Goal: Information Seeking & Learning: Learn about a topic

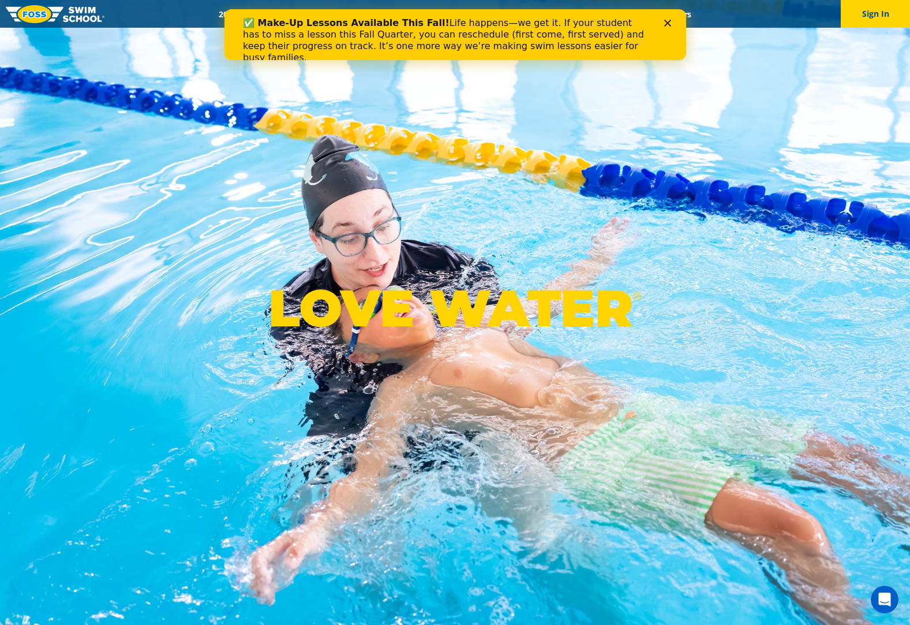
click at [665, 24] on icon "Close" at bounding box center [667, 23] width 7 height 7
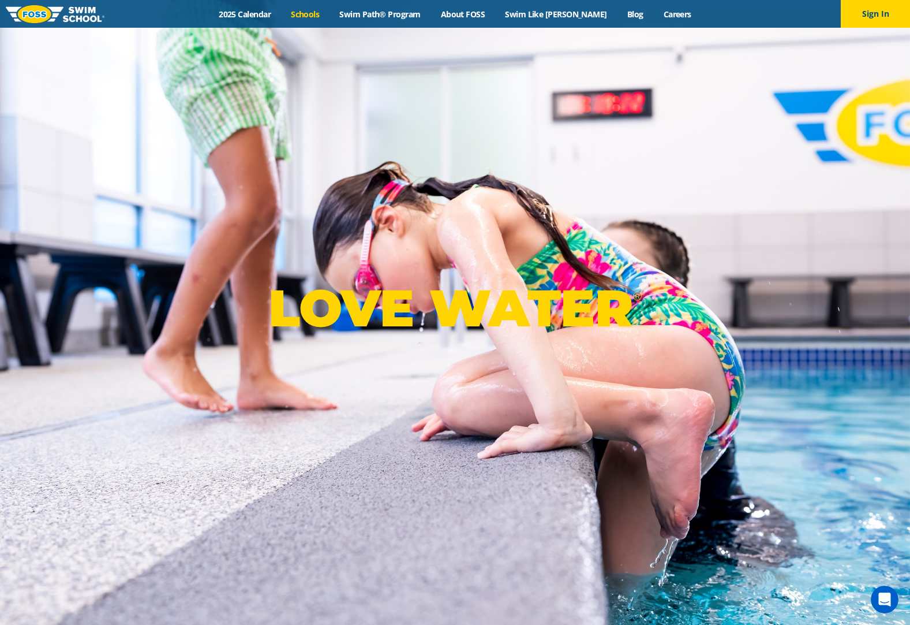
click at [323, 13] on link "Schools" at bounding box center [305, 14] width 48 height 11
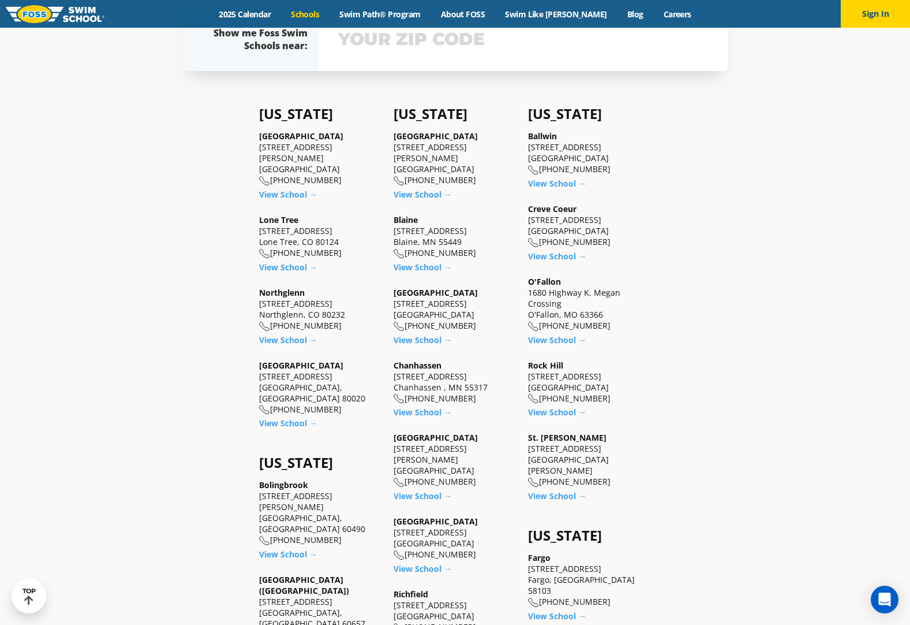
scroll to position [462, 0]
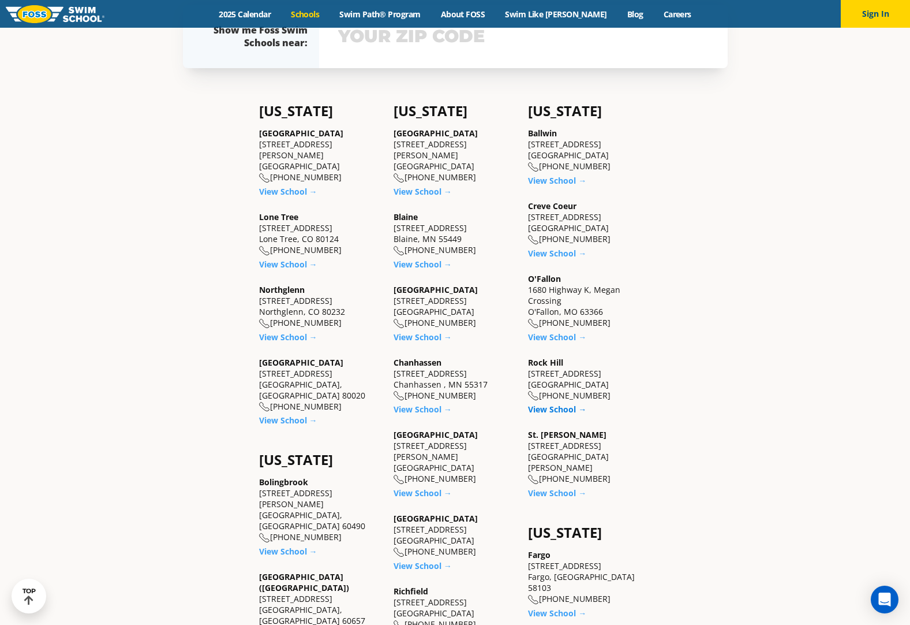
click at [558, 412] on link "View School →" at bounding box center [557, 409] width 58 height 11
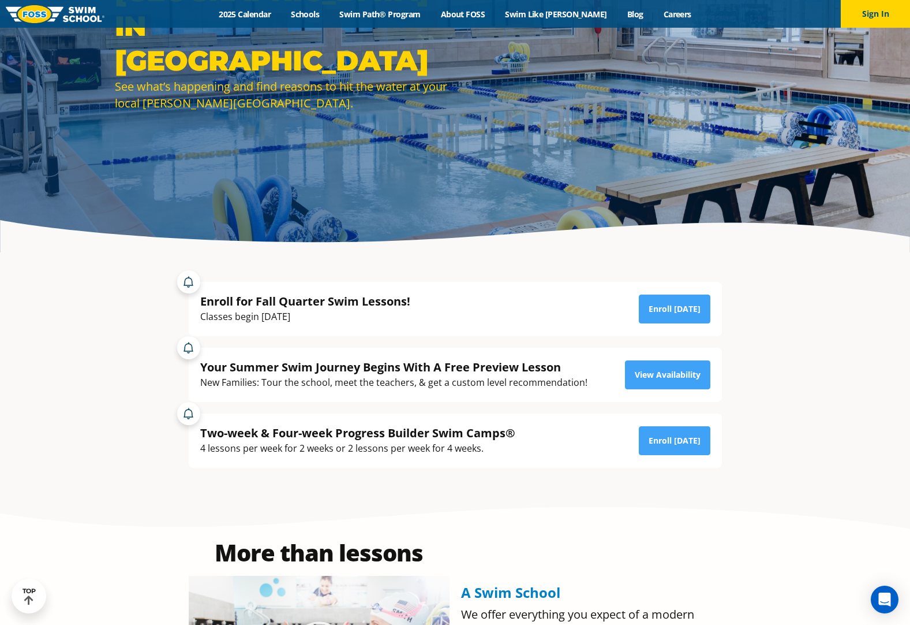
scroll to position [215, 0]
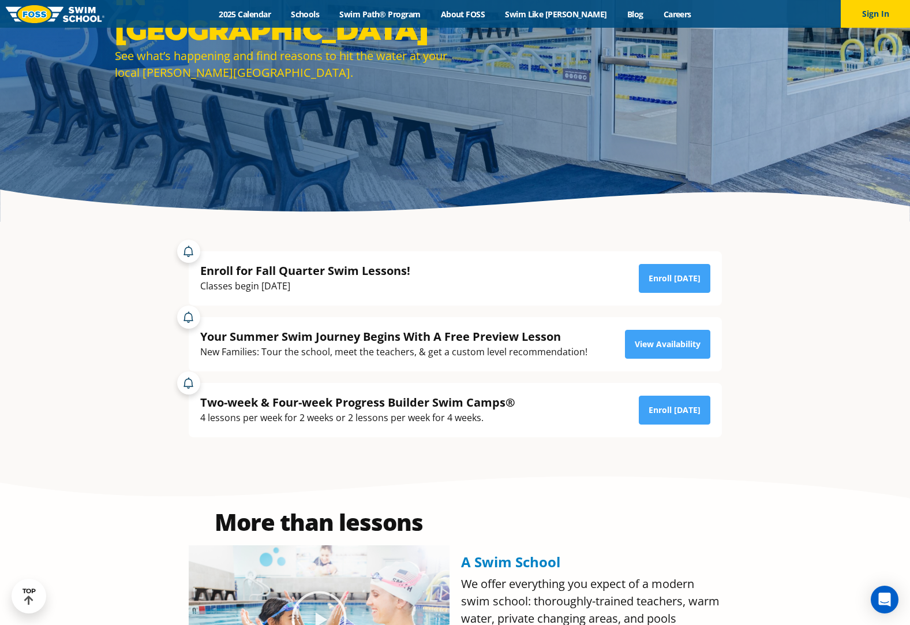
drag, startPoint x: 347, startPoint y: 405, endPoint x: 298, endPoint y: 406, distance: 49.1
click at [347, 405] on div "Two-week & Four-week Progress Builder Swim Camps®" at bounding box center [357, 402] width 315 height 16
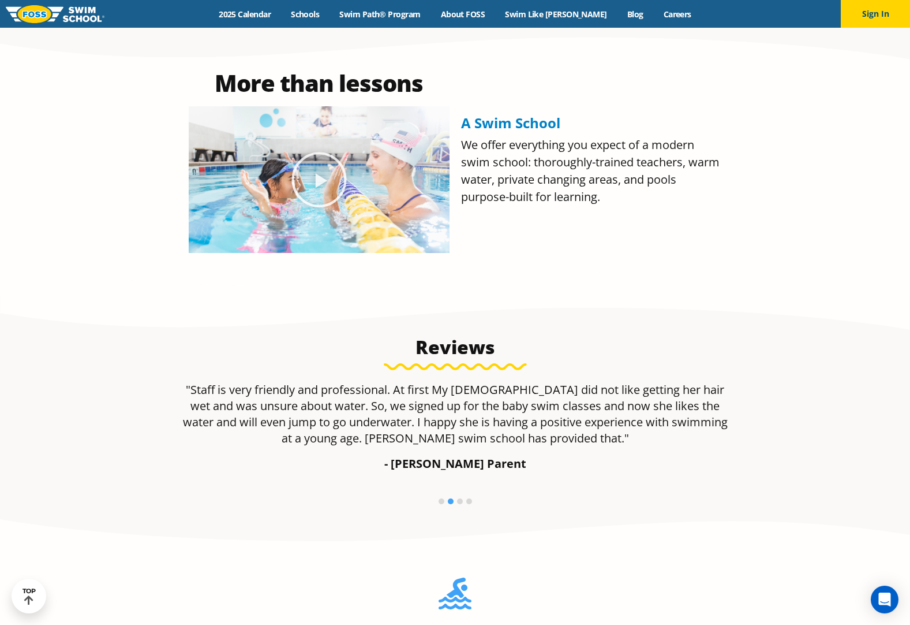
scroll to position [700, 0]
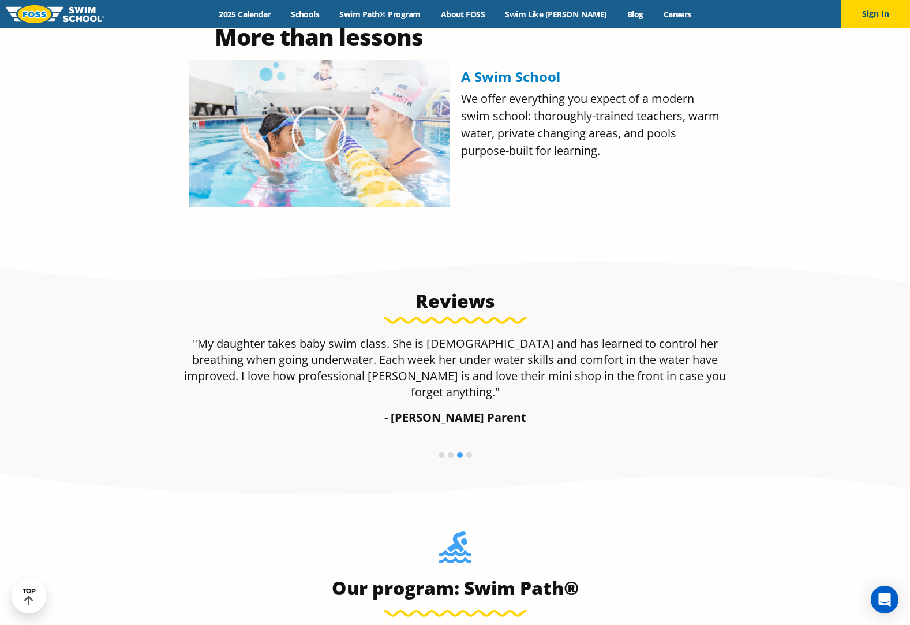
click at [207, 352] on p ""My daughter takes baby swim class. She is 9 months old and has learned to cont…" at bounding box center [455, 367] width 545 height 65
click at [440, 452] on li at bounding box center [442, 455] width 6 height 6
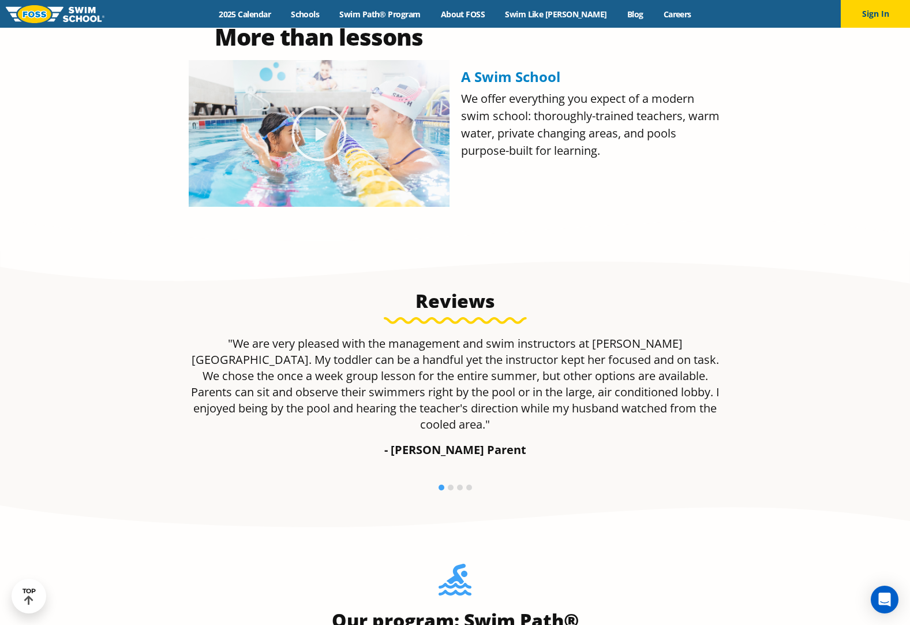
click at [450, 484] on li at bounding box center [451, 487] width 6 height 6
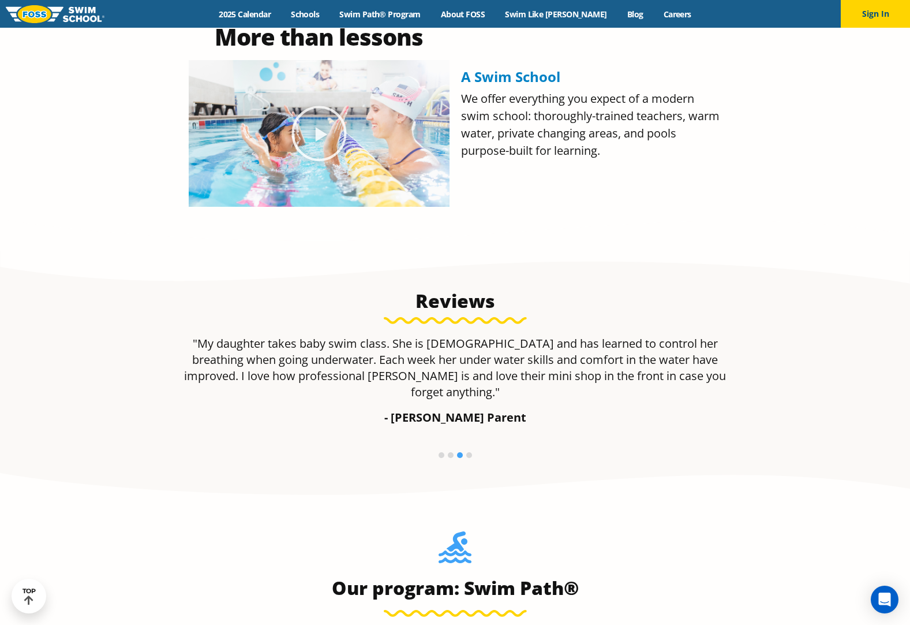
click at [450, 452] on li at bounding box center [451, 455] width 6 height 6
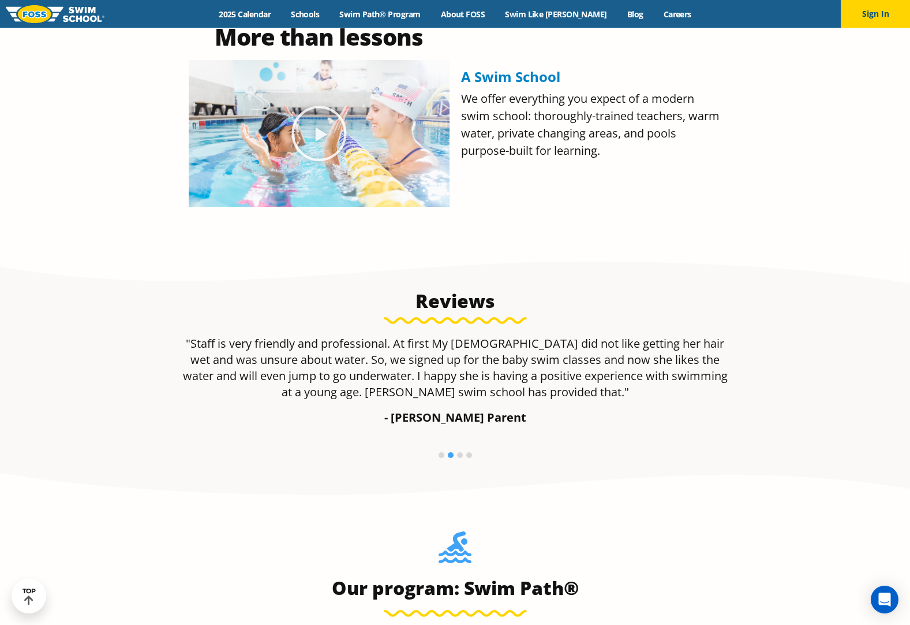
click at [460, 455] on li at bounding box center [460, 455] width 6 height 6
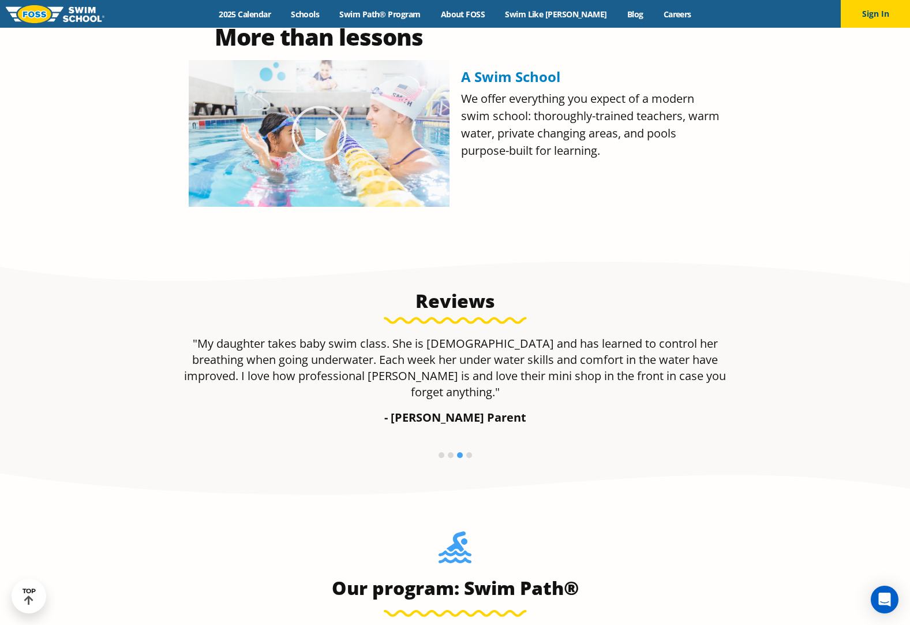
click at [467, 452] on li at bounding box center [469, 455] width 6 height 6
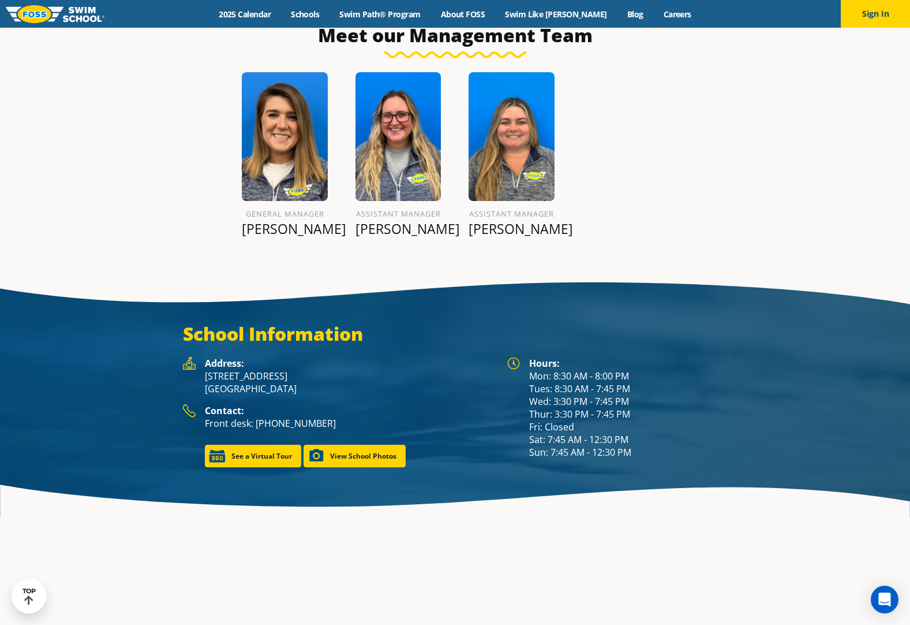
scroll to position [1477, 0]
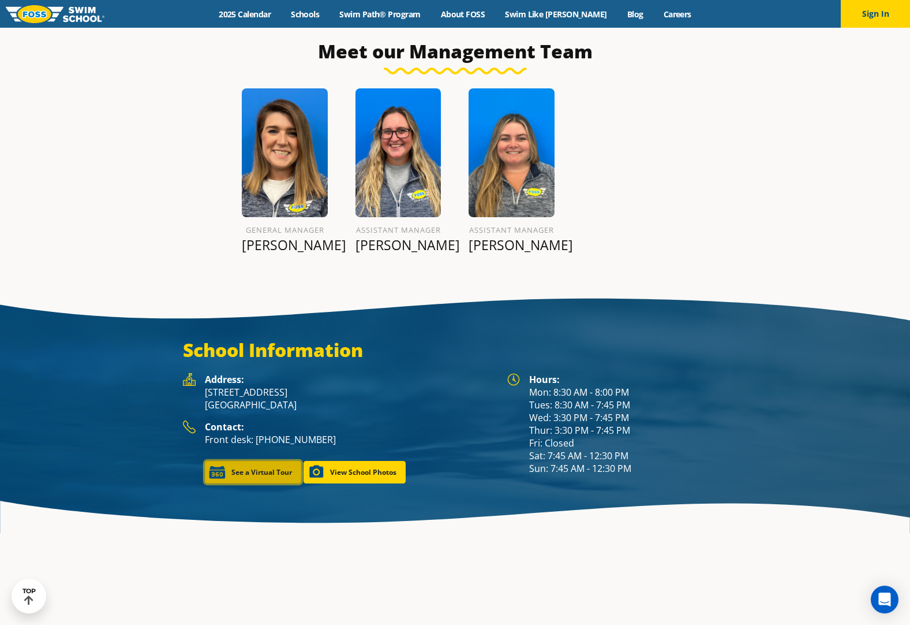
click at [276, 461] on link "See a Virtual Tour" at bounding box center [253, 472] width 96 height 23
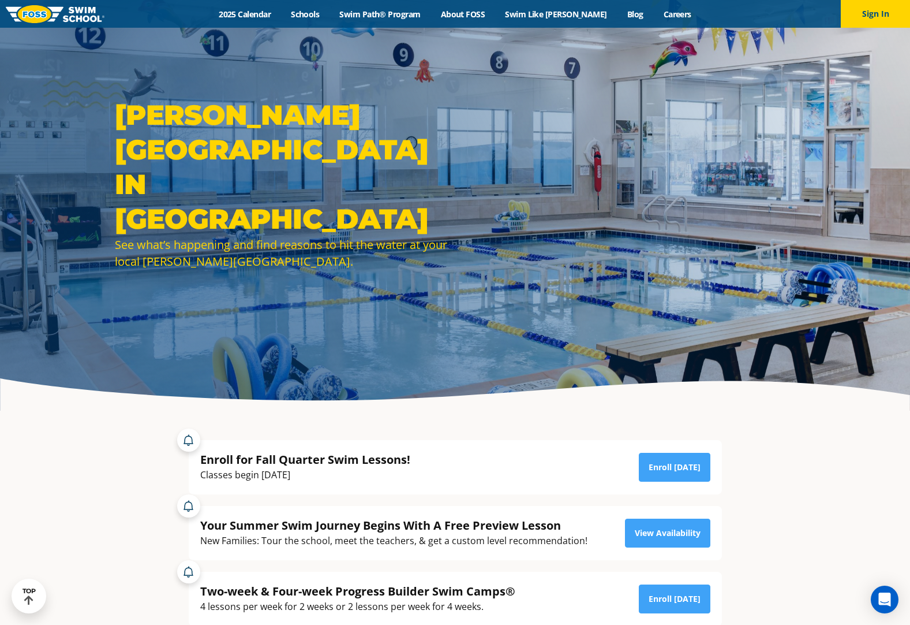
scroll to position [0, 0]
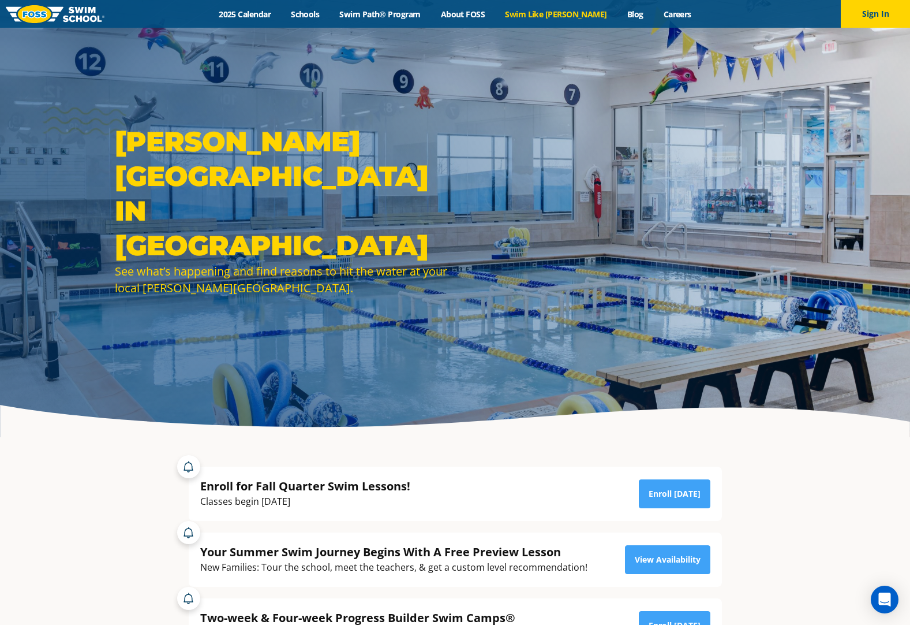
click at [555, 11] on link "Swim Like [PERSON_NAME]" at bounding box center [556, 14] width 122 height 11
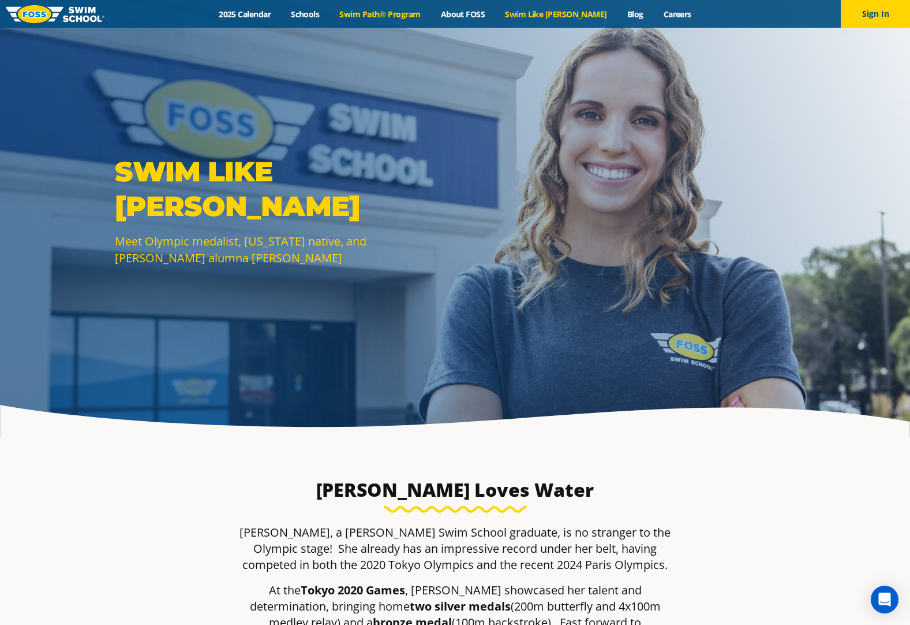
click at [388, 17] on link "Swim Path® Program" at bounding box center [380, 14] width 101 height 11
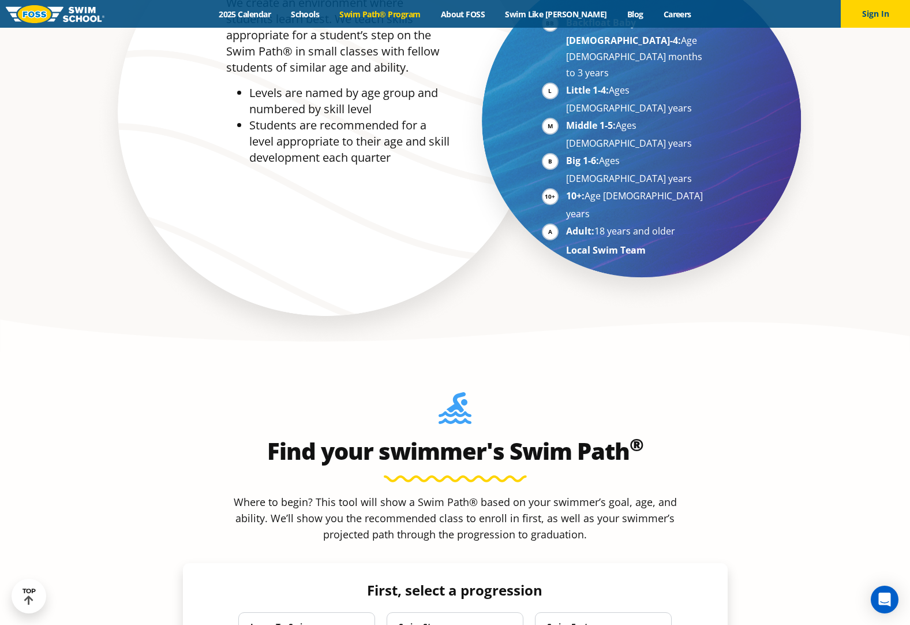
scroll to position [854, 0]
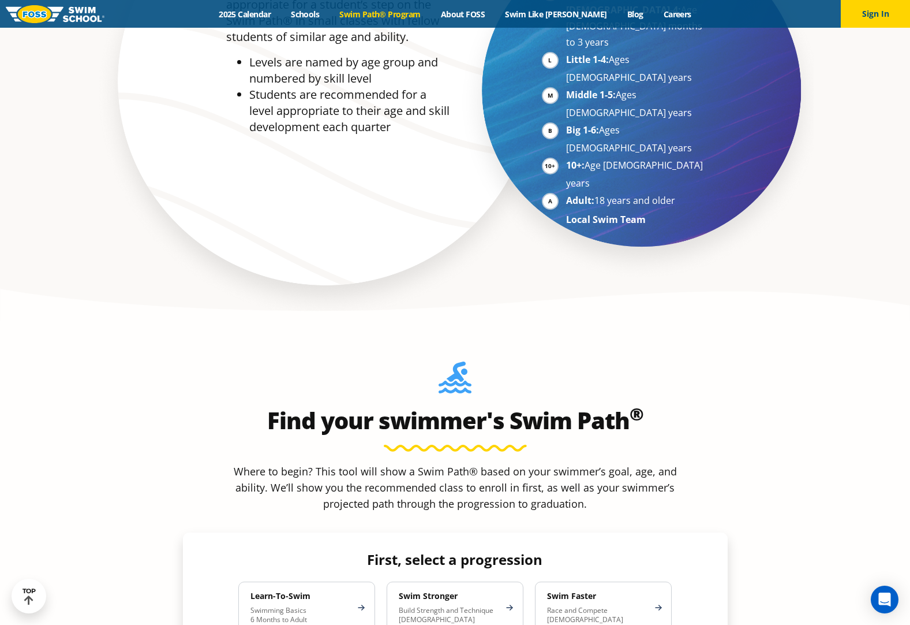
click at [264, 606] on p "Swimming Basics 6 Months to Adult" at bounding box center [301, 615] width 101 height 18
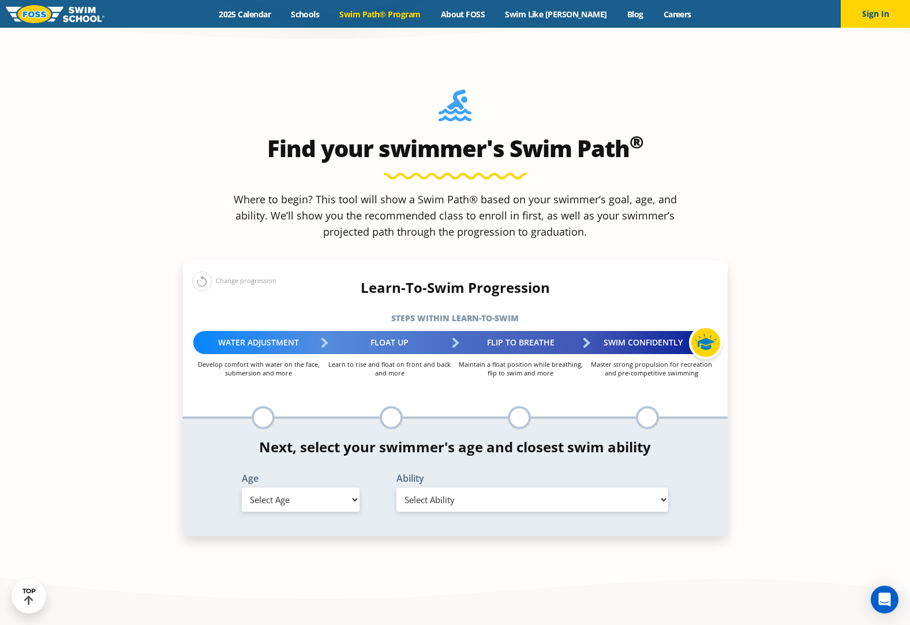
scroll to position [1134, 0]
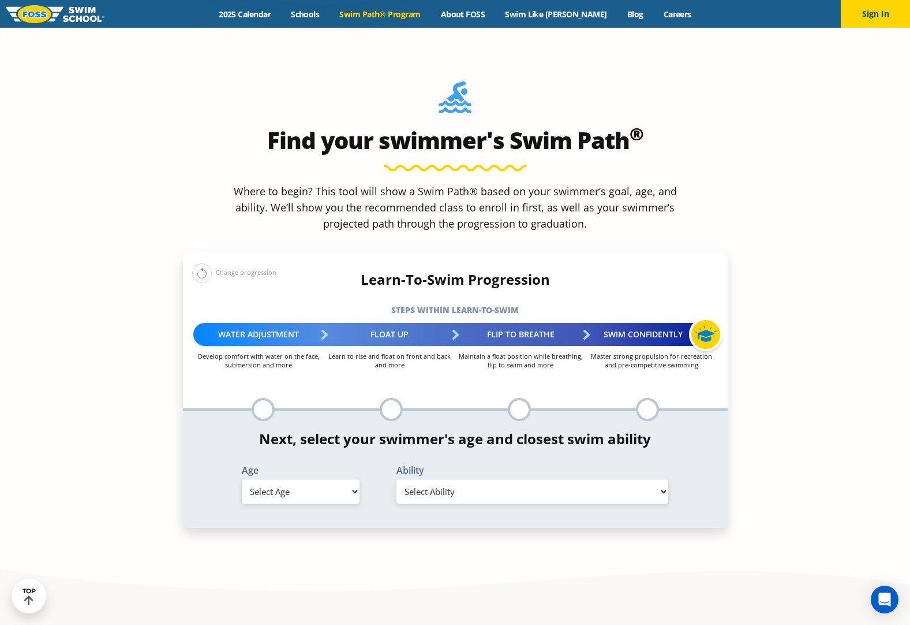
click at [350, 479] on select "Select Age [DEMOGRAPHIC_DATA] months - 1 year 1 year 2 years 3 years 4 years 5 …" at bounding box center [301, 491] width 118 height 24
select select "3-years"
click at [242, 479] on select "Select Age [DEMOGRAPHIC_DATA] months - 1 year 1 year 2 years 3 years 4 years 5 …" at bounding box center [301, 491] width 118 height 24
click at [468, 479] on select "Select Ability First in-water experience When in the water, reliant on a life j…" at bounding box center [533, 491] width 272 height 24
select select "3-years-when-in-the-water-reliant-on-a-life-jacket-or-floatation-device"
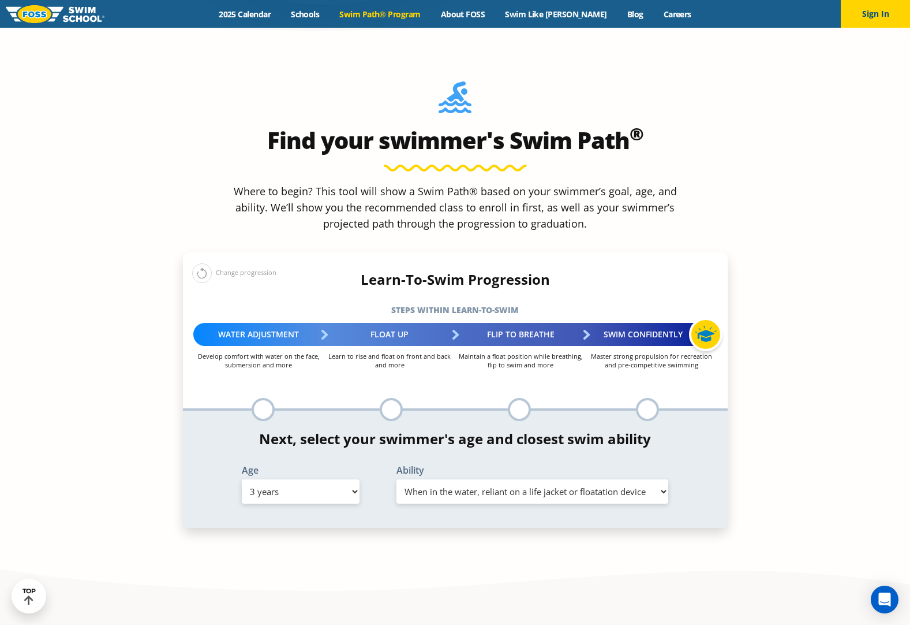
click at [397, 479] on select "Select Ability First in-water experience When in the water, reliant on a life j…" at bounding box center [533, 491] width 272 height 24
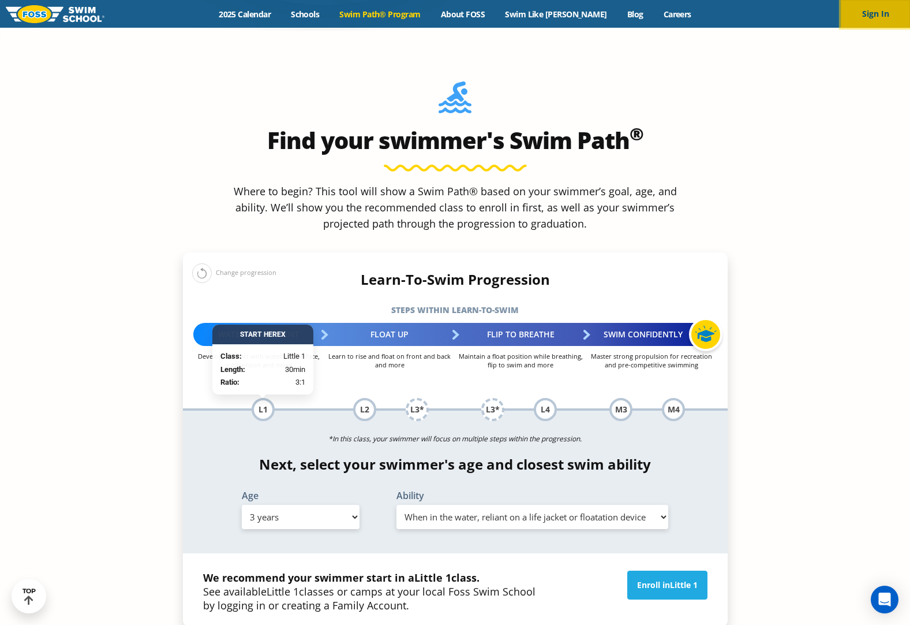
click at [870, 17] on button "Sign In" at bounding box center [875, 14] width 69 height 28
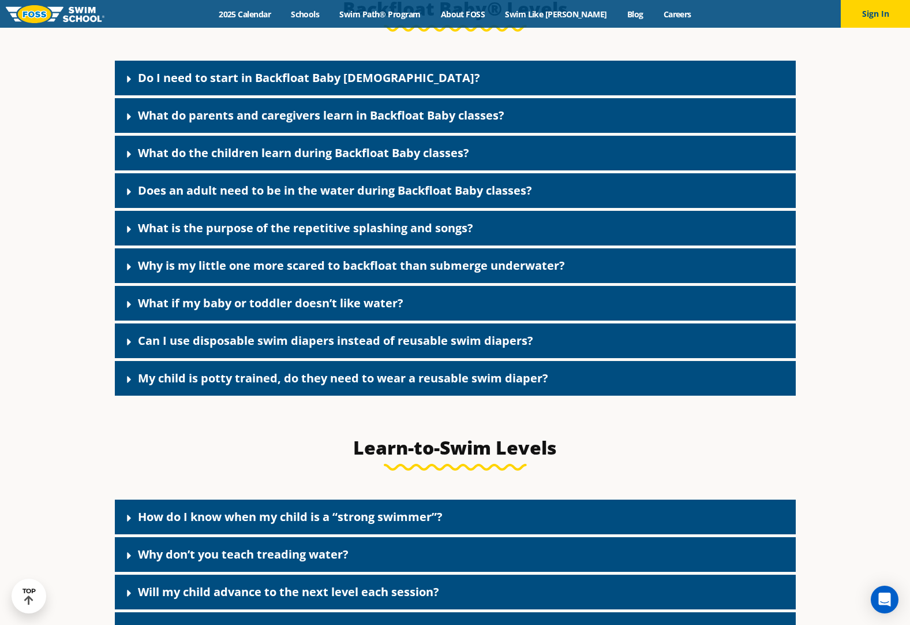
click at [128, 83] on icon at bounding box center [129, 79] width 4 height 7
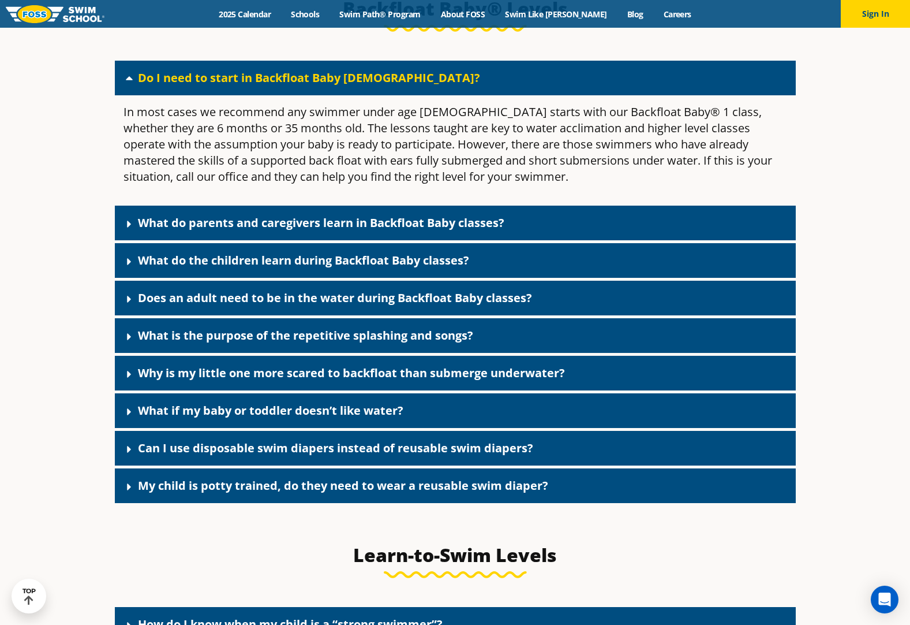
click at [132, 230] on icon at bounding box center [130, 224] width 12 height 12
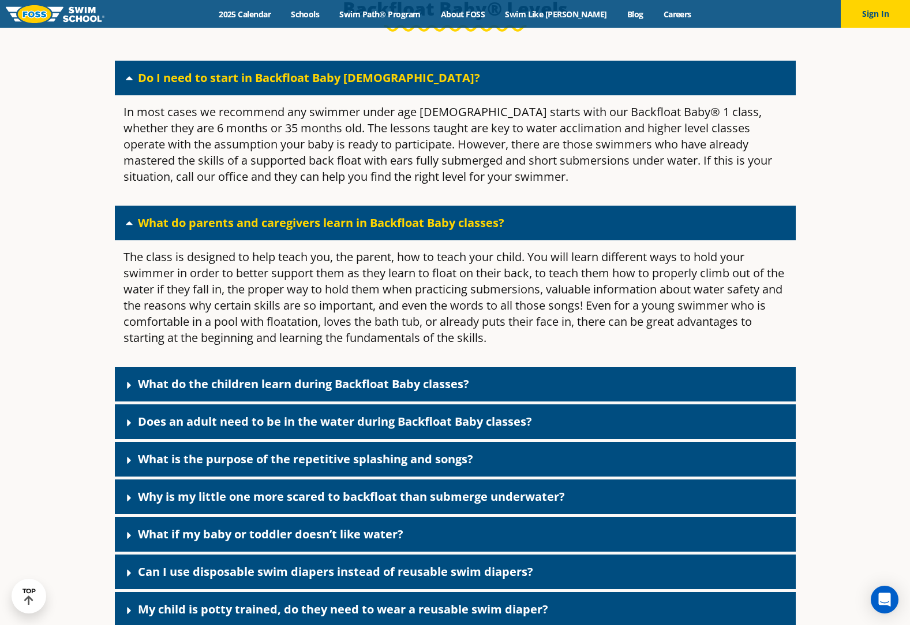
click at [129, 391] on icon at bounding box center [130, 385] width 12 height 12
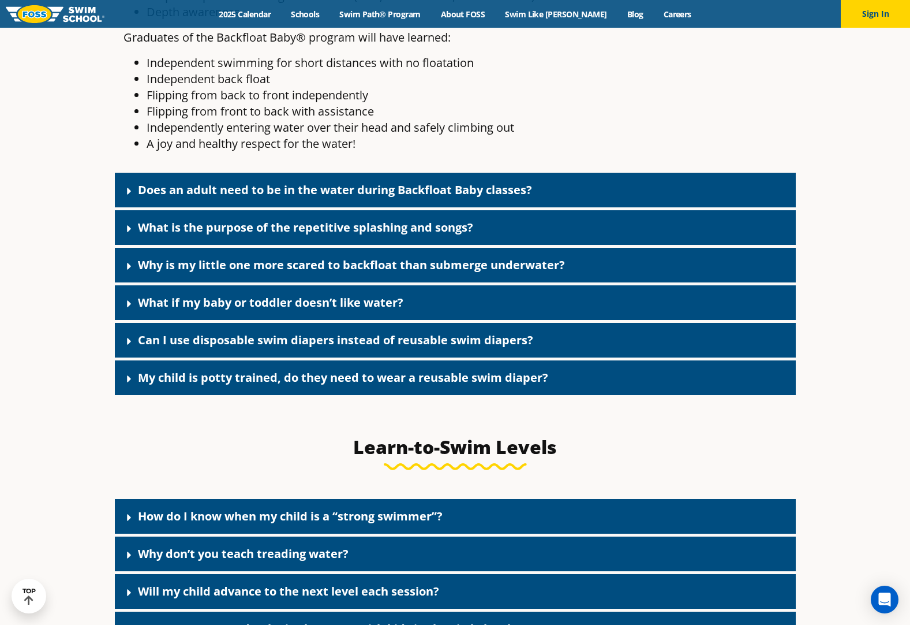
scroll to position [3281, 0]
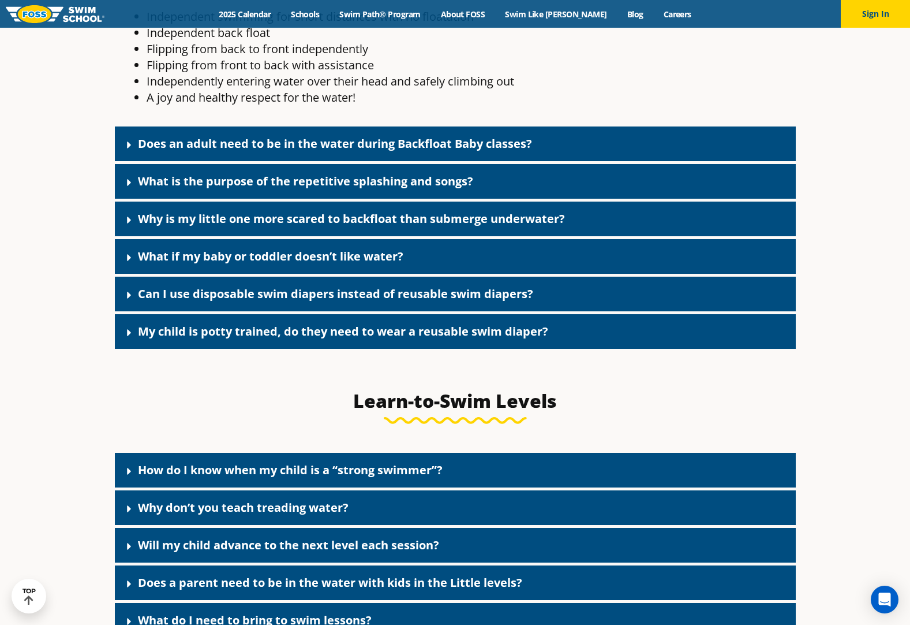
click at [133, 151] on icon at bounding box center [130, 145] width 12 height 12
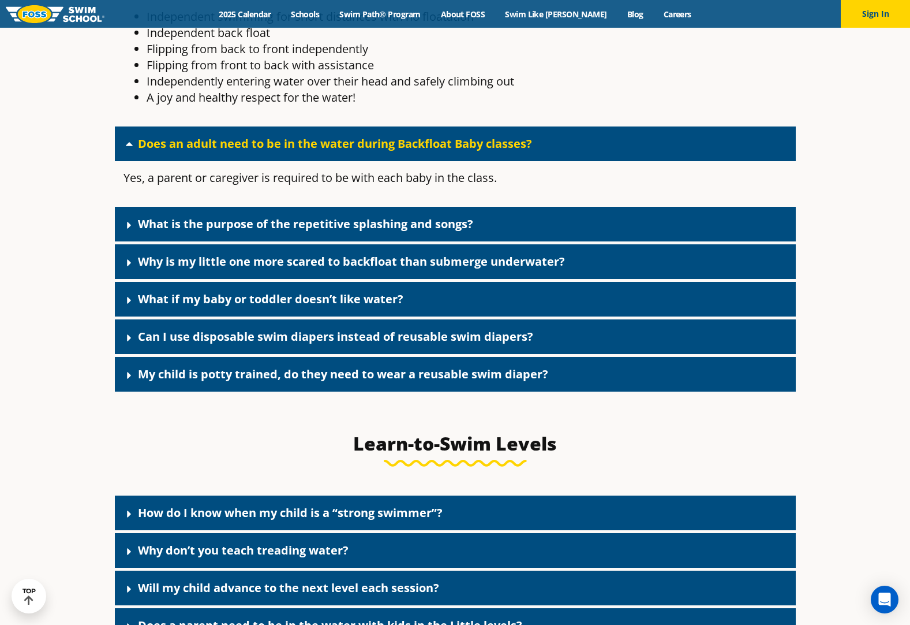
click at [129, 229] on icon at bounding box center [129, 225] width 4 height 7
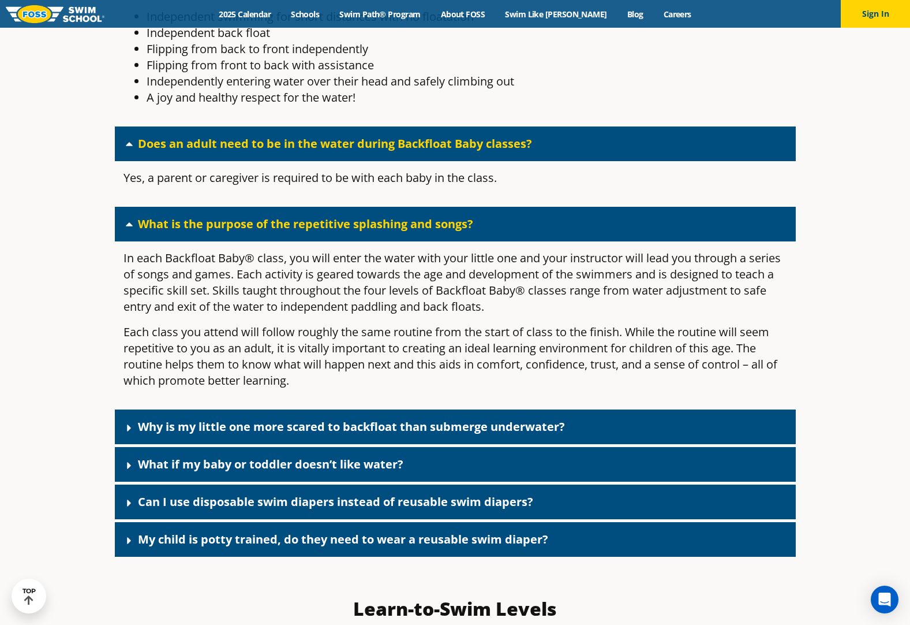
click at [128, 434] on icon at bounding box center [130, 428] width 12 height 12
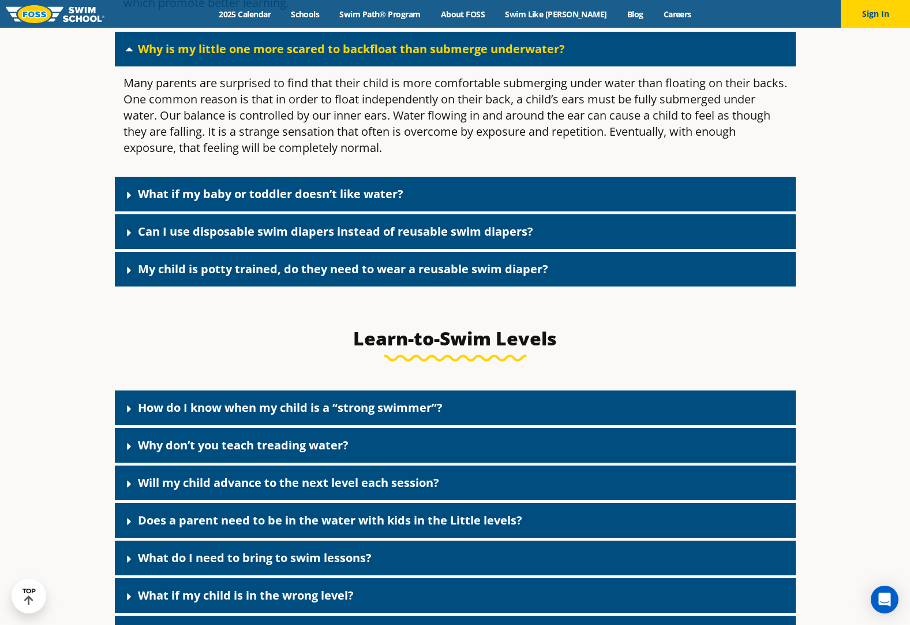
scroll to position [3679, 0]
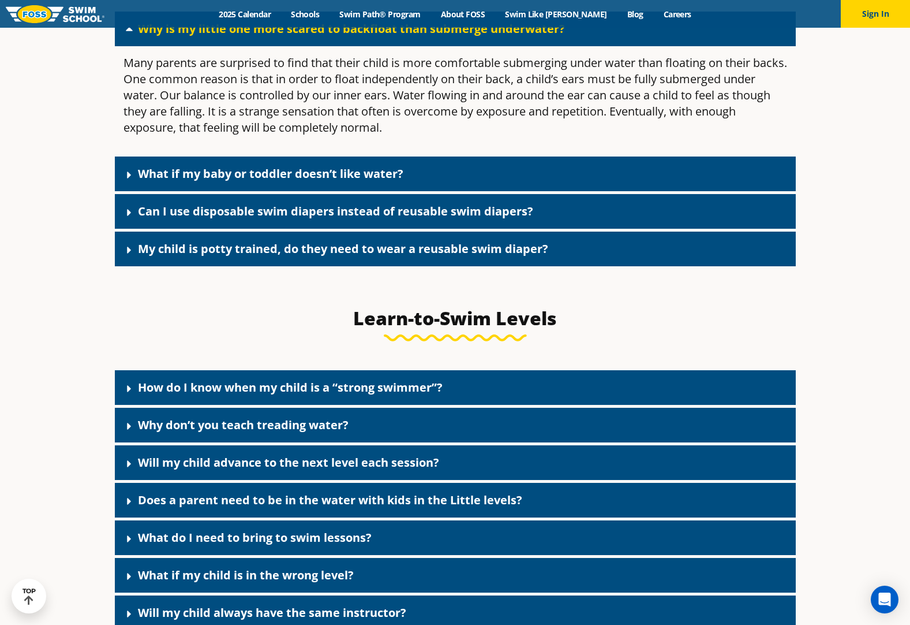
click at [128, 182] on div "What if my baby or toddler doesn’t like water?" at bounding box center [455, 173] width 681 height 35
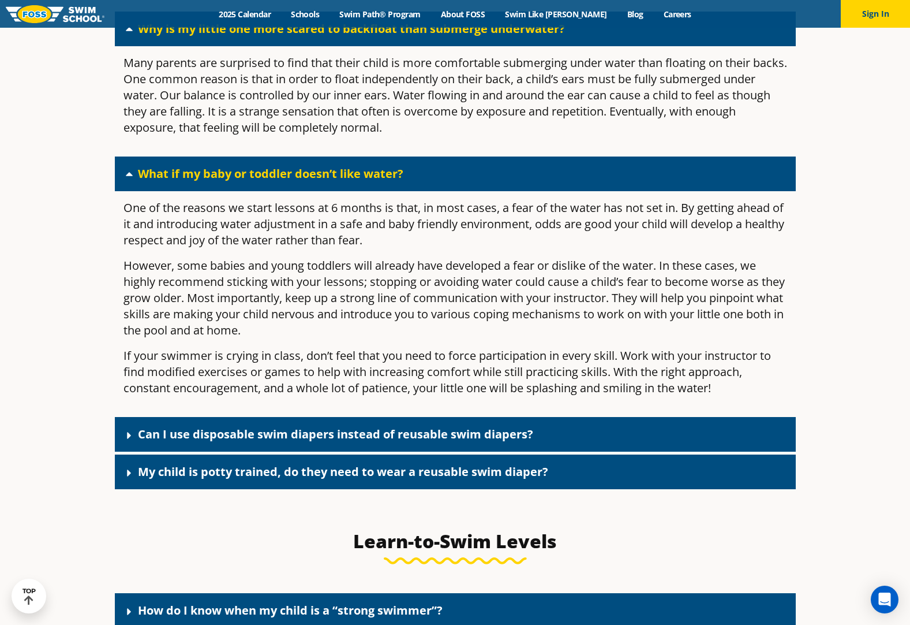
click at [126, 441] on icon at bounding box center [130, 435] width 12 height 12
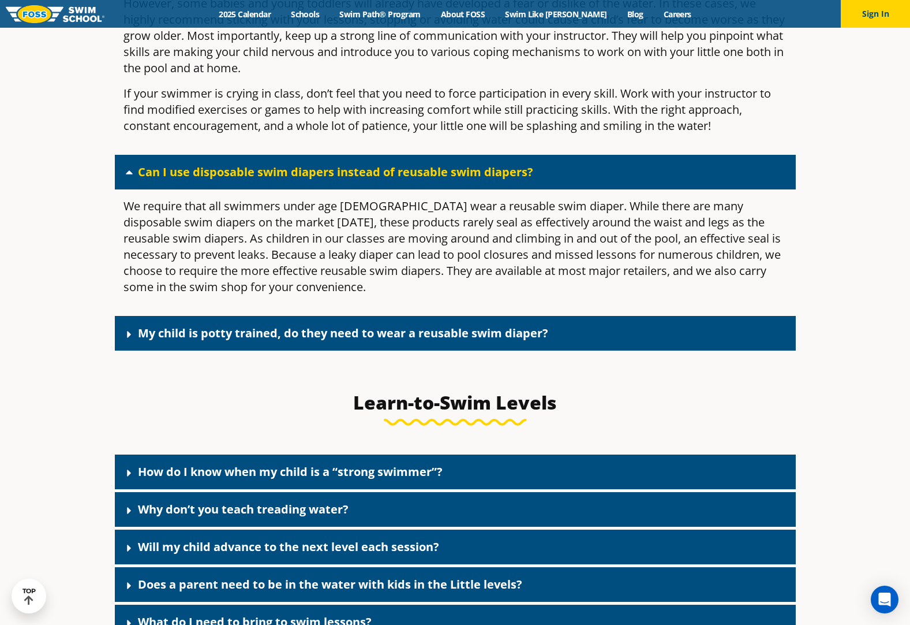
scroll to position [3949, 0]
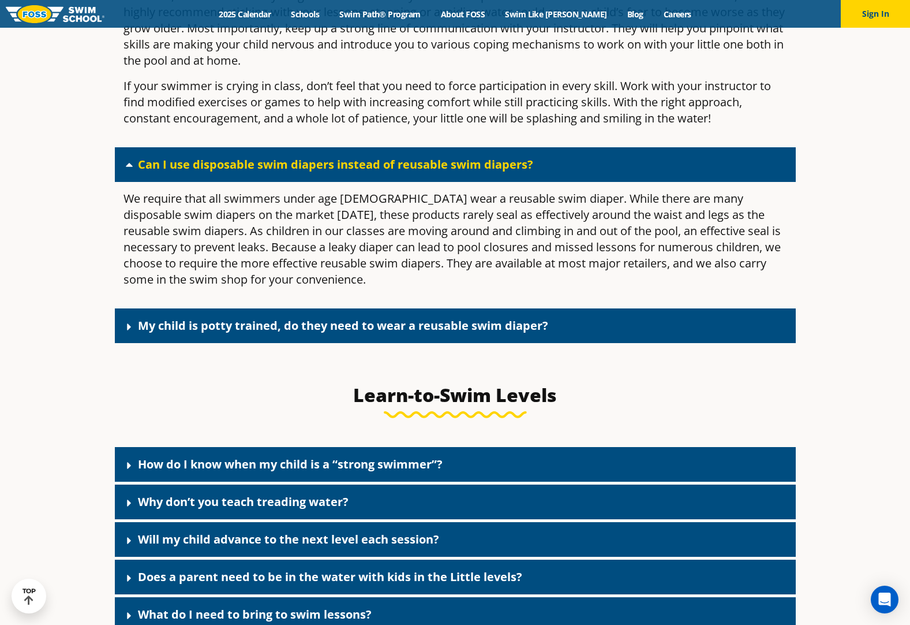
click at [128, 330] on icon at bounding box center [129, 326] width 4 height 7
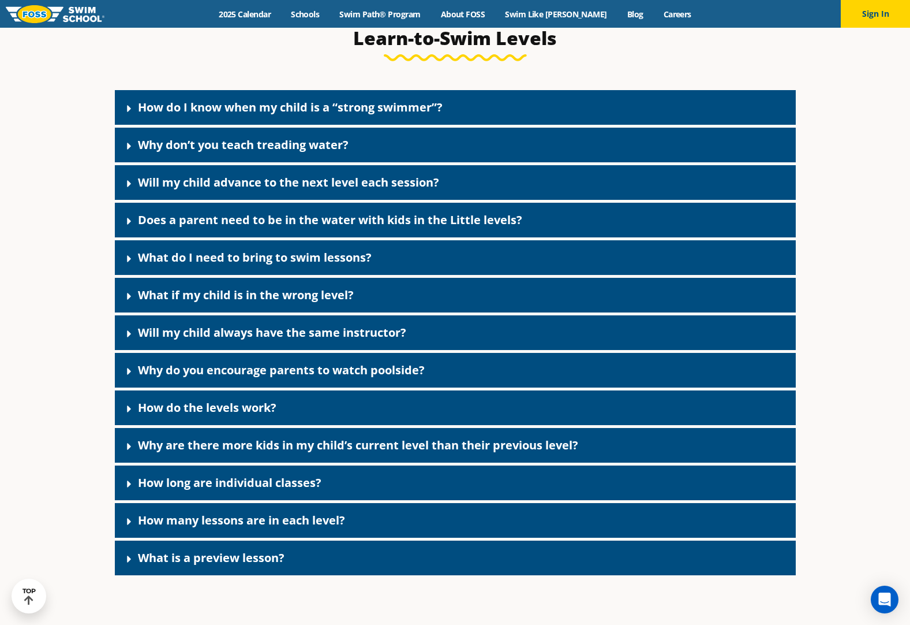
scroll to position [4315, 0]
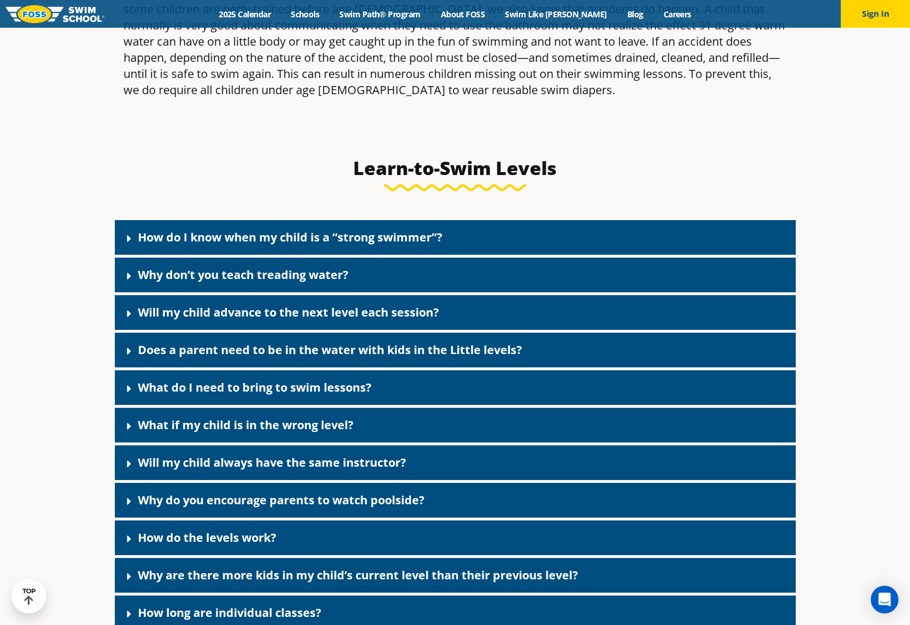
click at [131, 282] on icon at bounding box center [130, 276] width 12 height 12
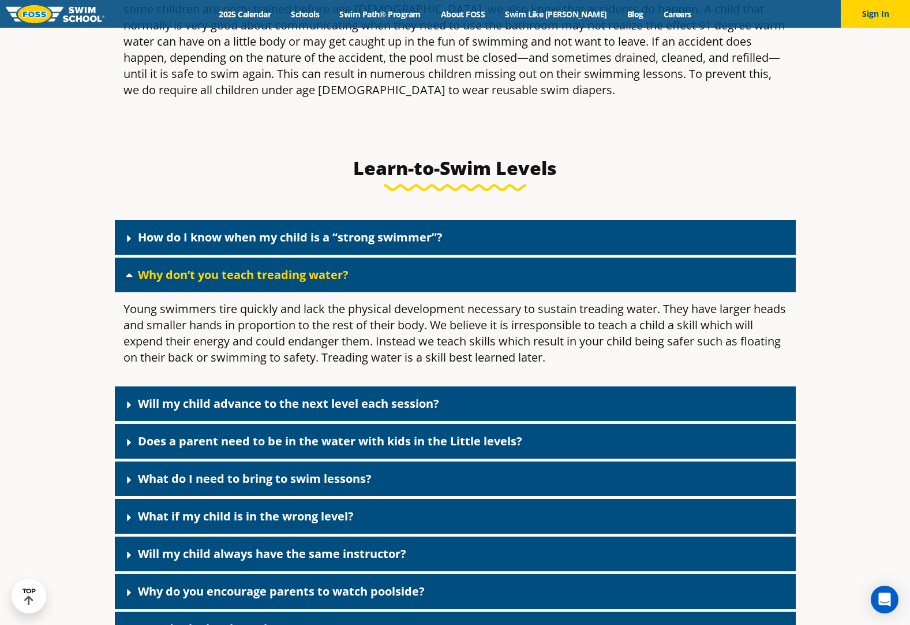
scroll to position [4538, 0]
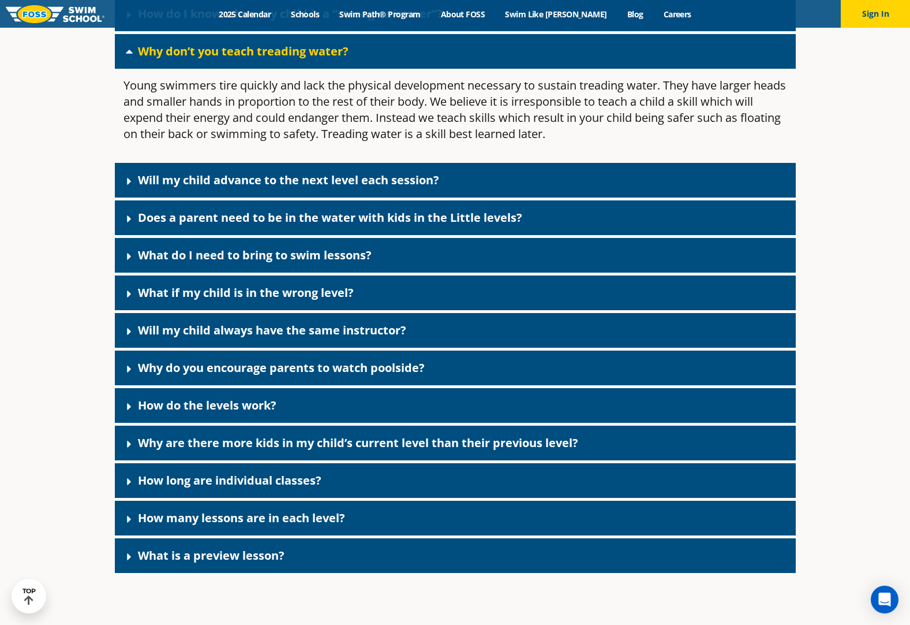
click at [129, 297] on icon at bounding box center [129, 293] width 4 height 7
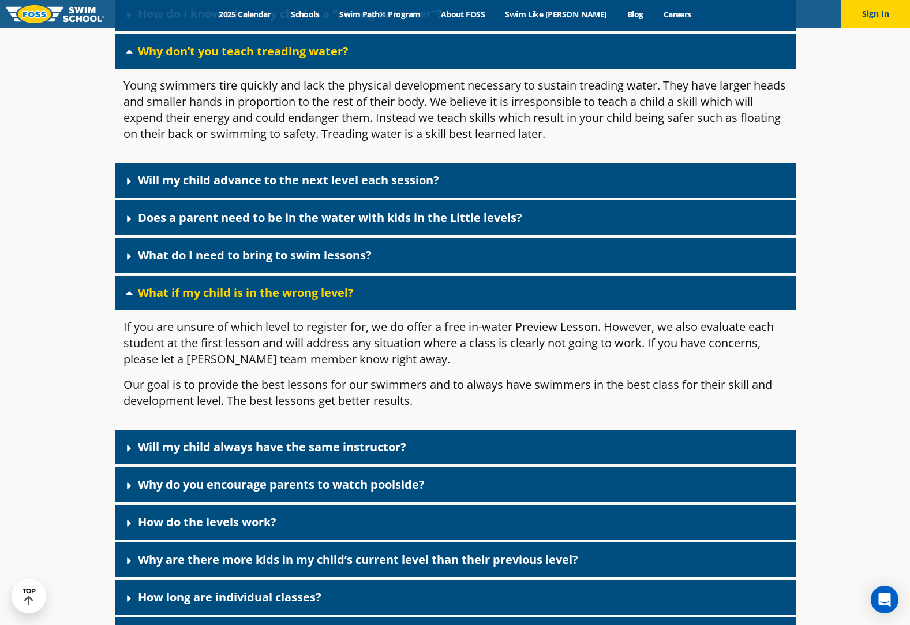
click at [129, 451] on icon at bounding box center [129, 447] width 4 height 7
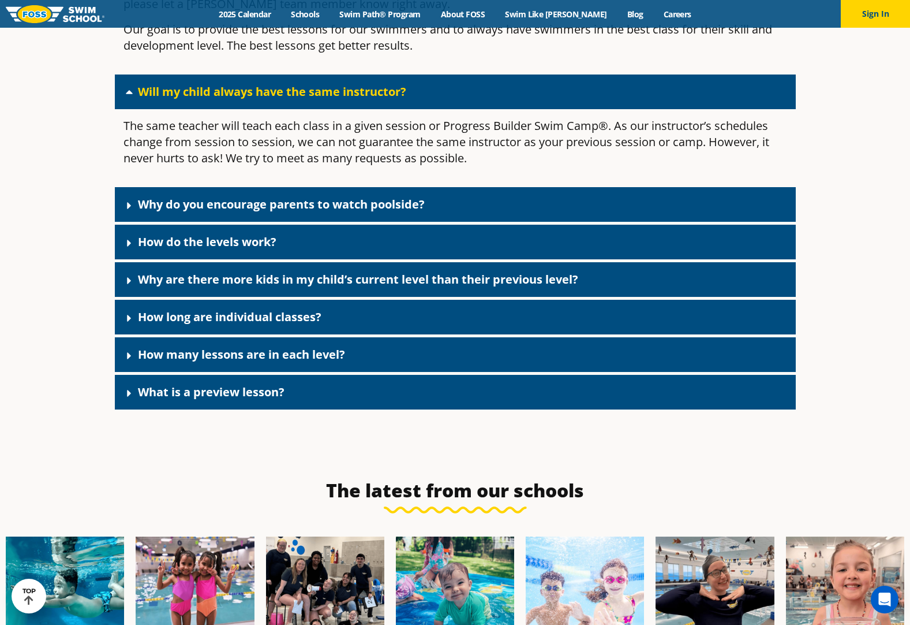
scroll to position [4947, 0]
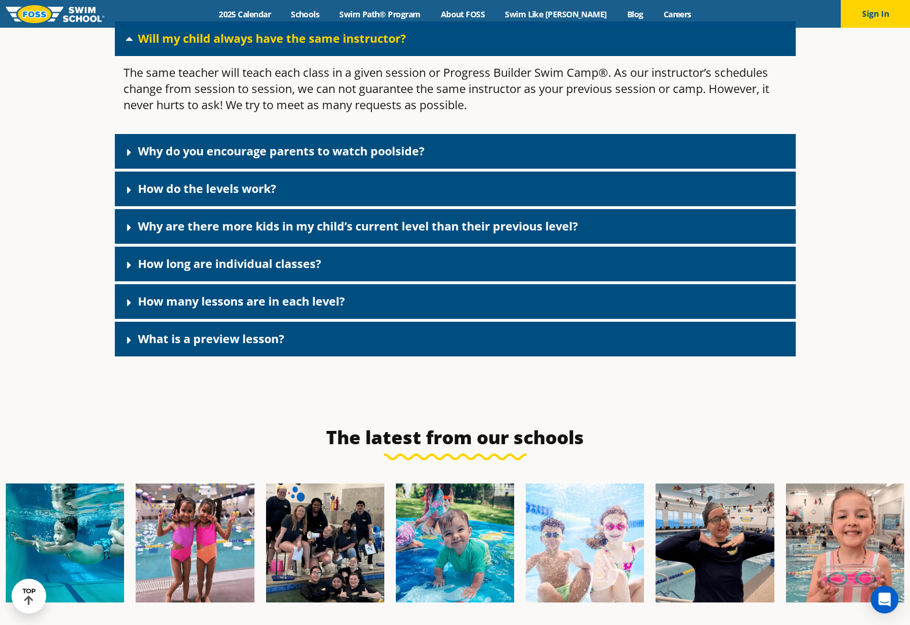
click at [129, 156] on icon at bounding box center [129, 152] width 4 height 7
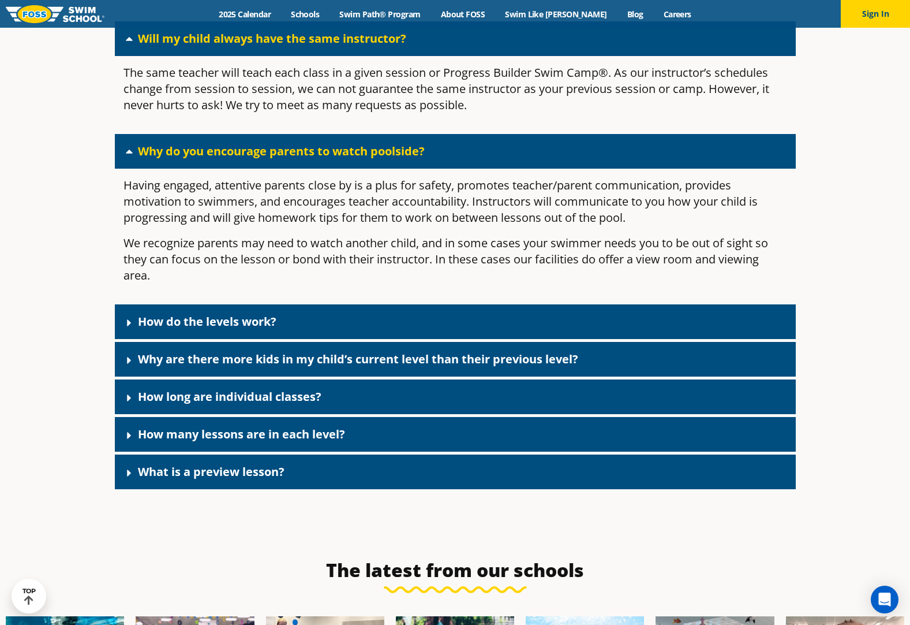
click at [129, 328] on icon at bounding box center [130, 323] width 12 height 12
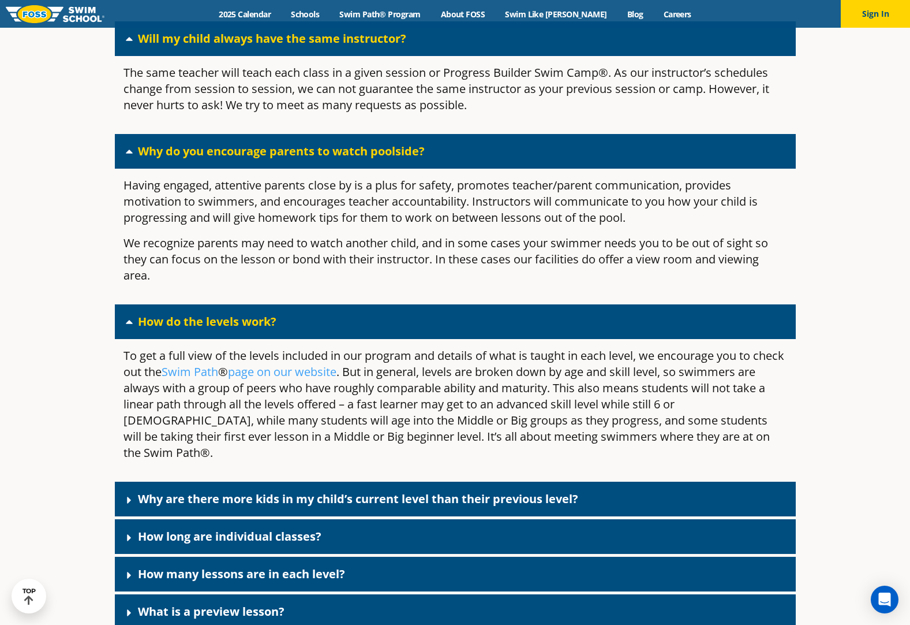
click at [126, 537] on icon at bounding box center [130, 538] width 12 height 12
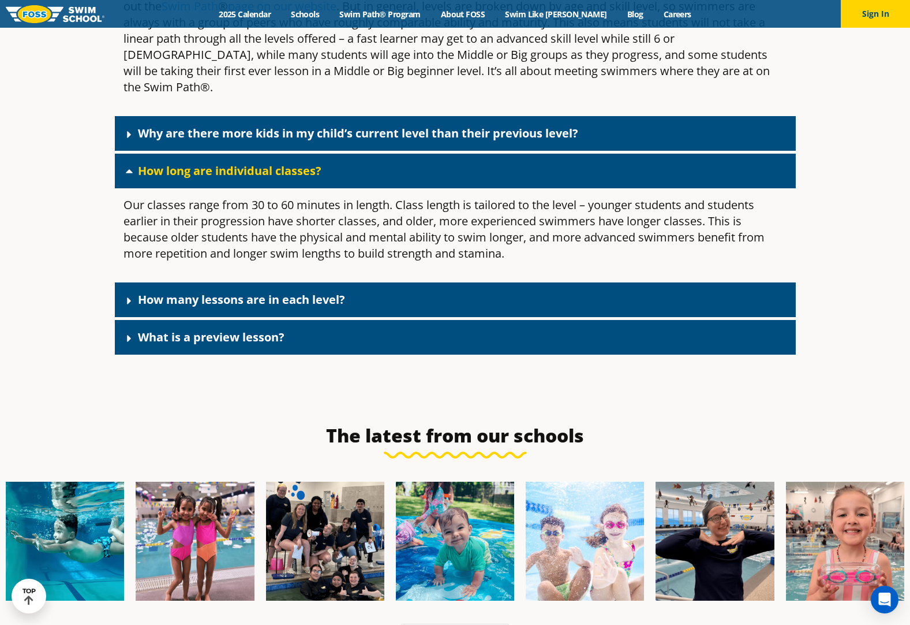
scroll to position [5337, 0]
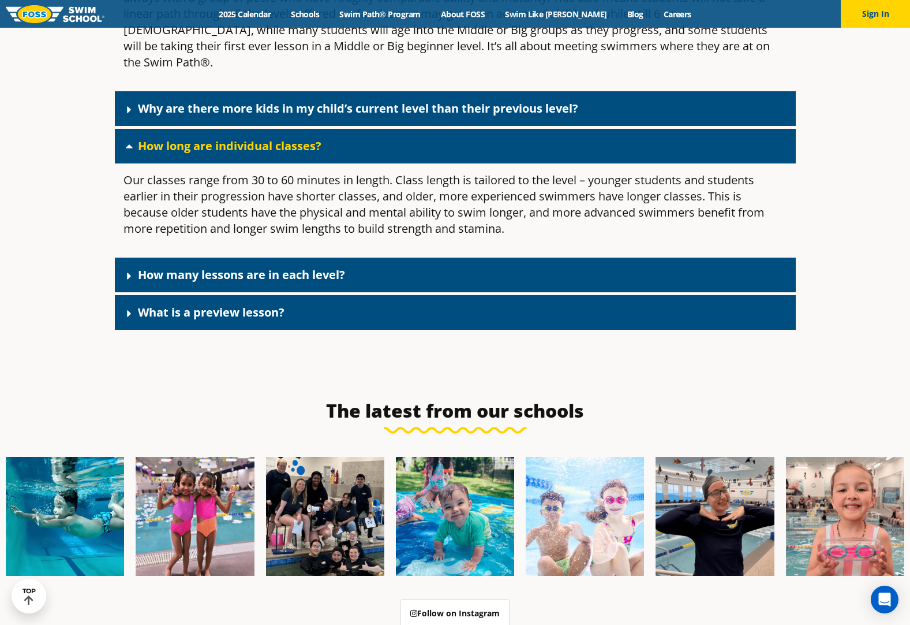
click at [127, 313] on icon at bounding box center [130, 314] width 12 height 12
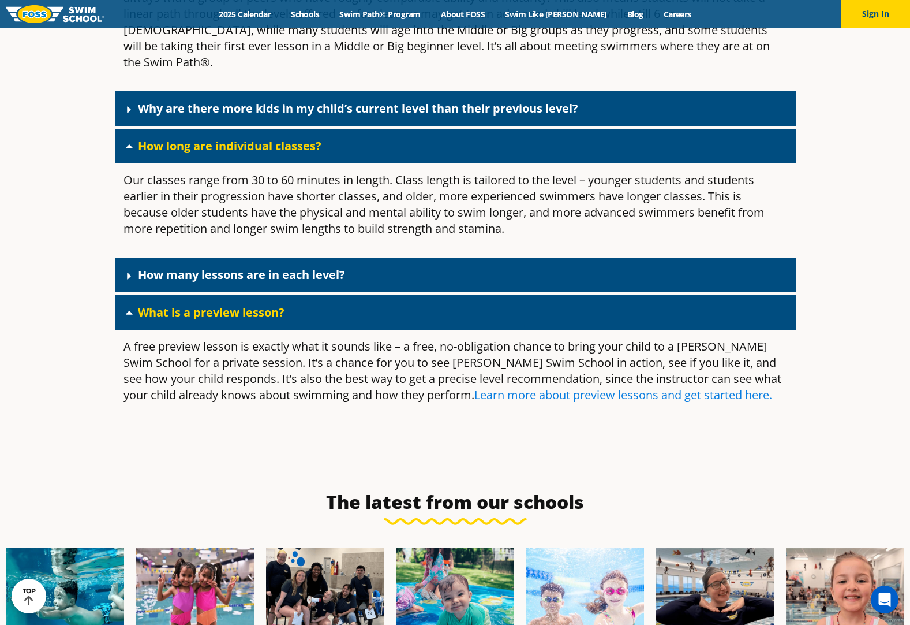
click at [596, 397] on link "Learn more about preview lessons and get started here." at bounding box center [624, 395] width 298 height 16
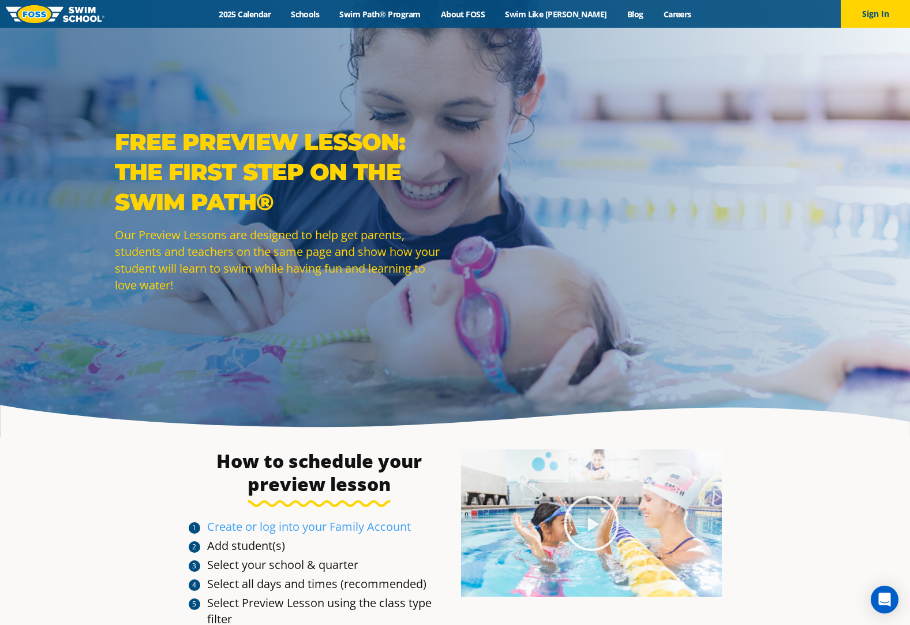
click at [330, 14] on link "Schools" at bounding box center [305, 14] width 48 height 11
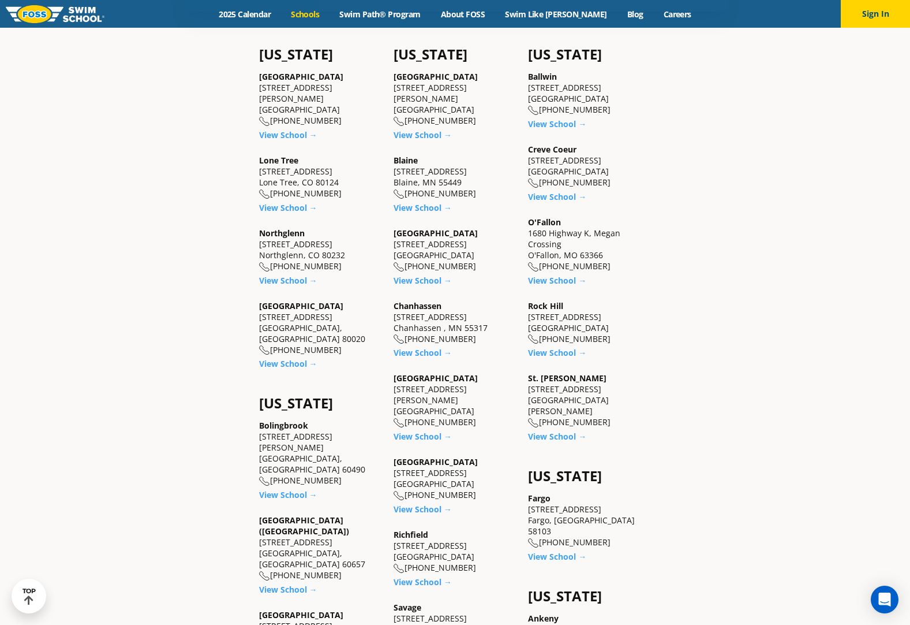
scroll to position [523, 0]
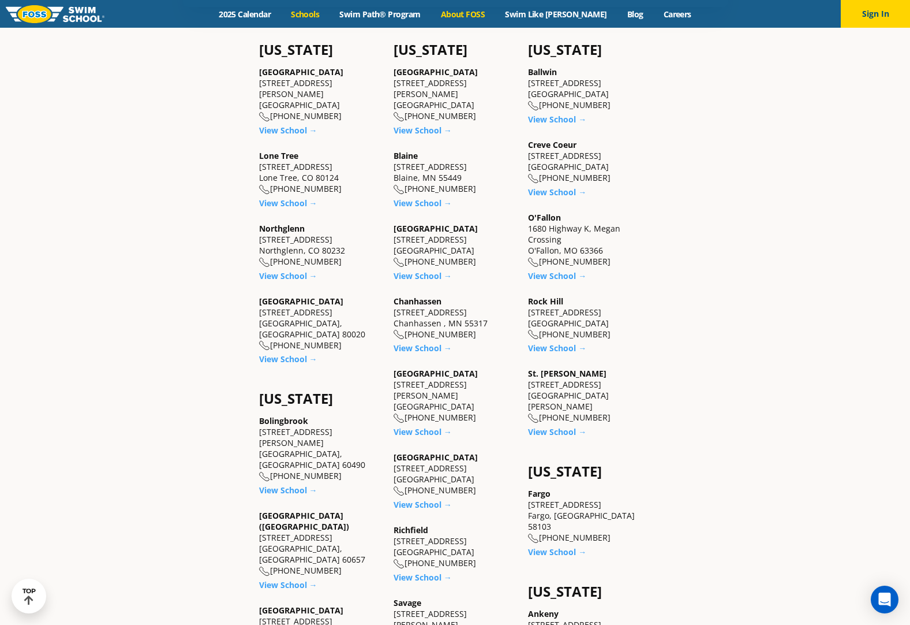
click at [486, 17] on link "About FOSS" at bounding box center [463, 14] width 65 height 11
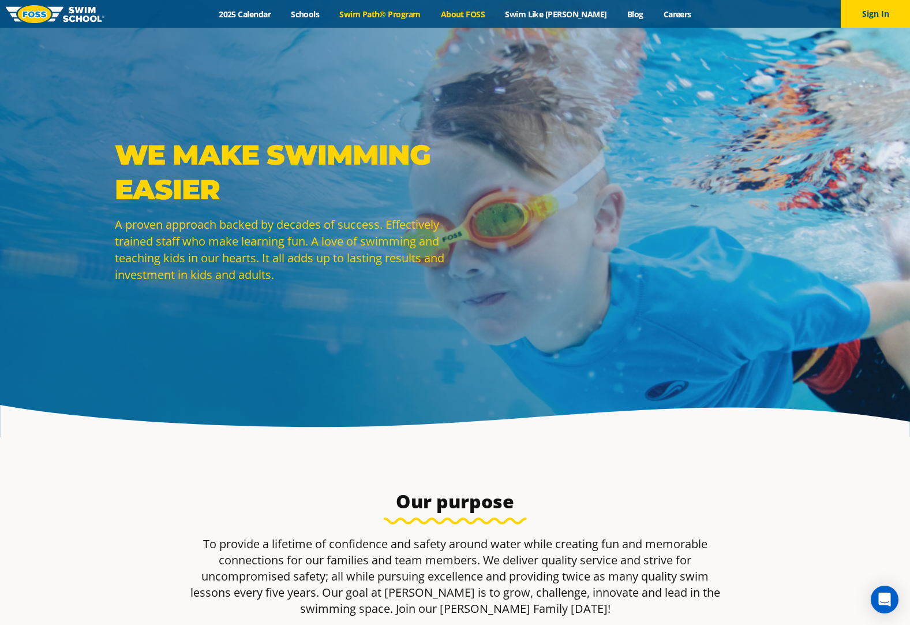
click at [401, 15] on link "Swim Path® Program" at bounding box center [380, 14] width 101 height 11
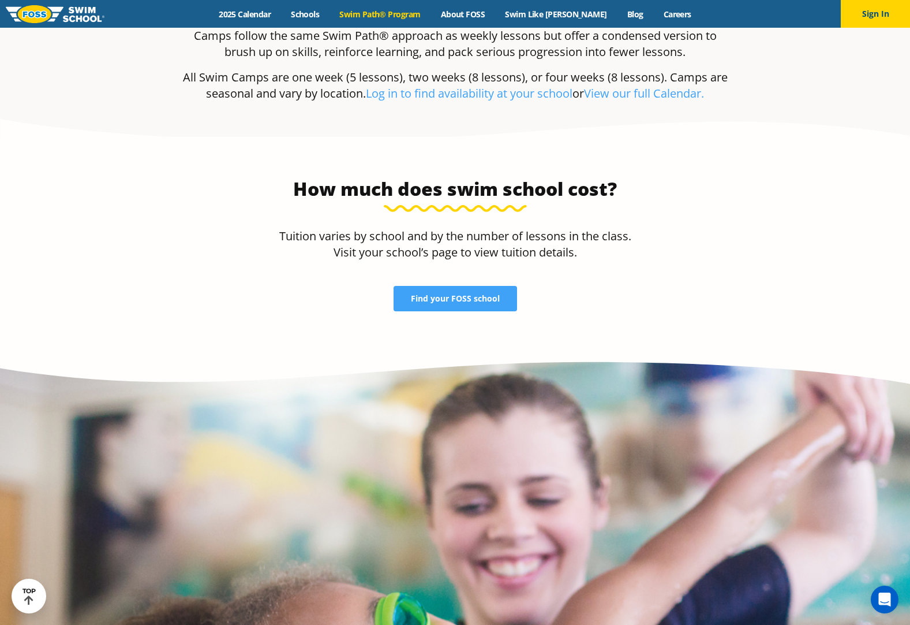
scroll to position [2488, 0]
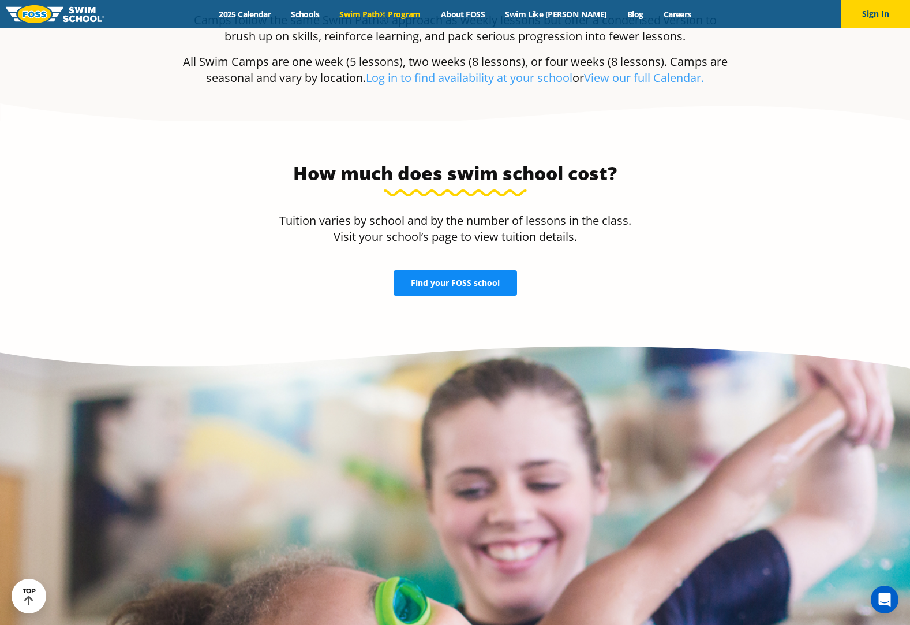
click at [478, 279] on span "Find your FOSS school" at bounding box center [455, 283] width 89 height 8
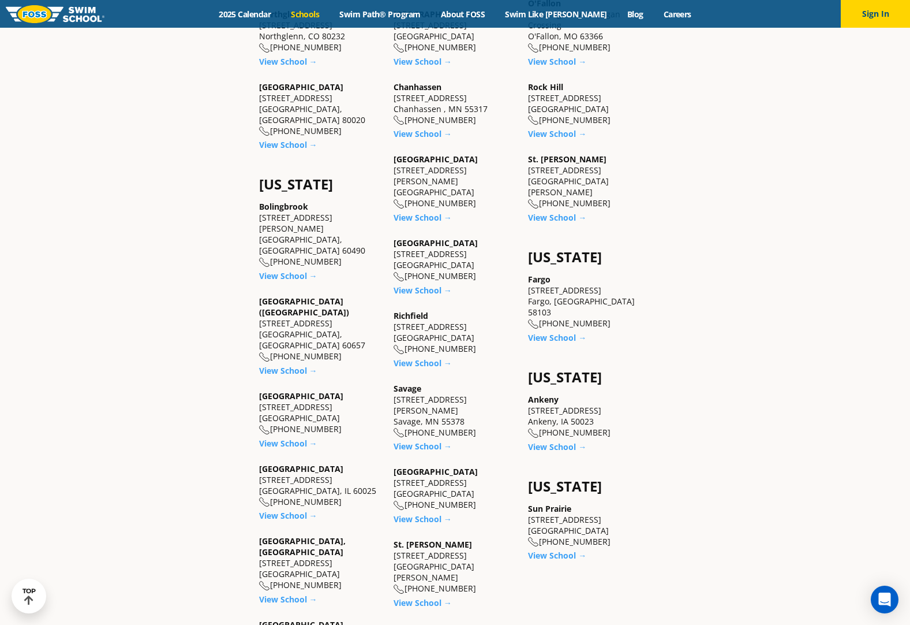
scroll to position [765, 0]
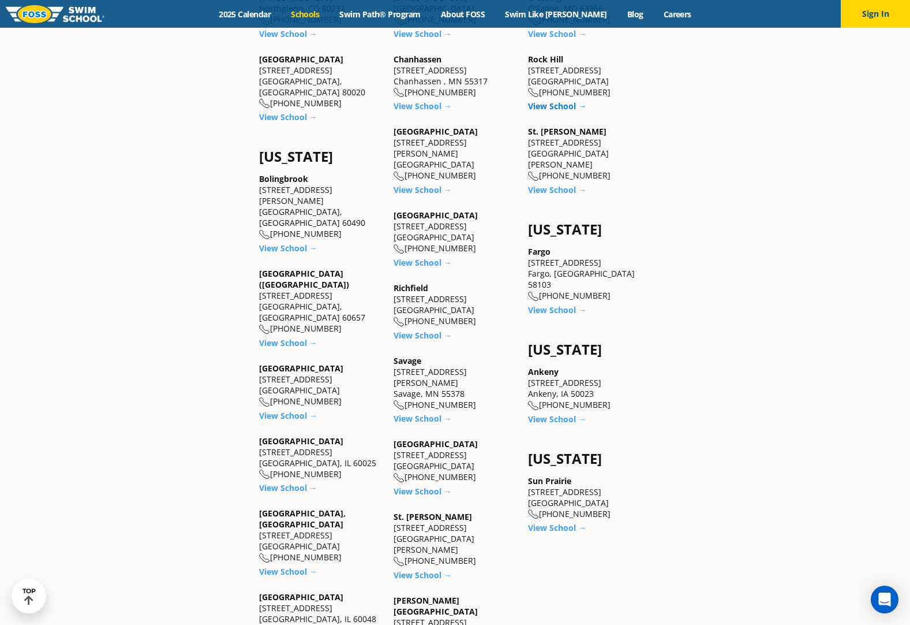
click at [565, 104] on link "View School →" at bounding box center [557, 105] width 58 height 11
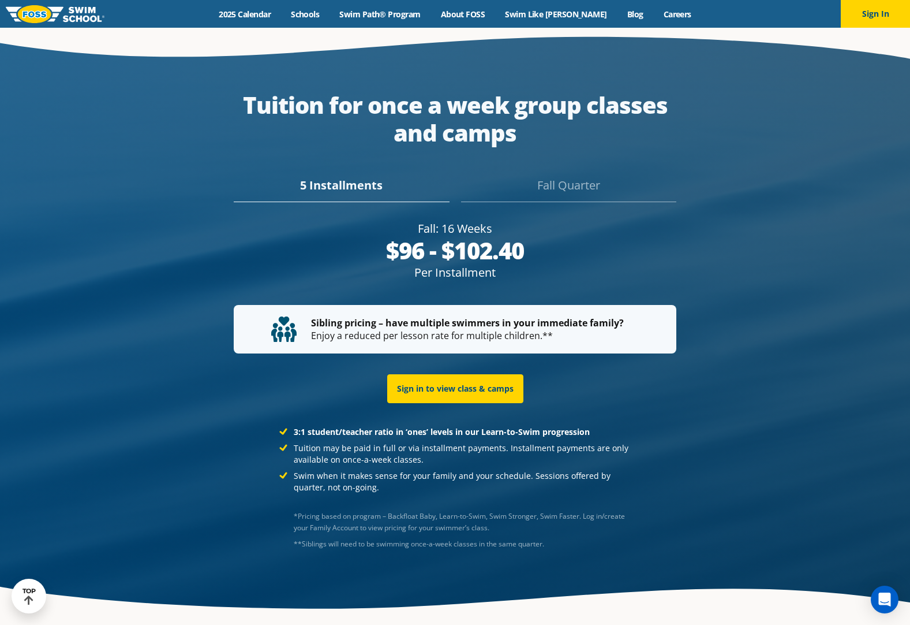
scroll to position [2304, 0]
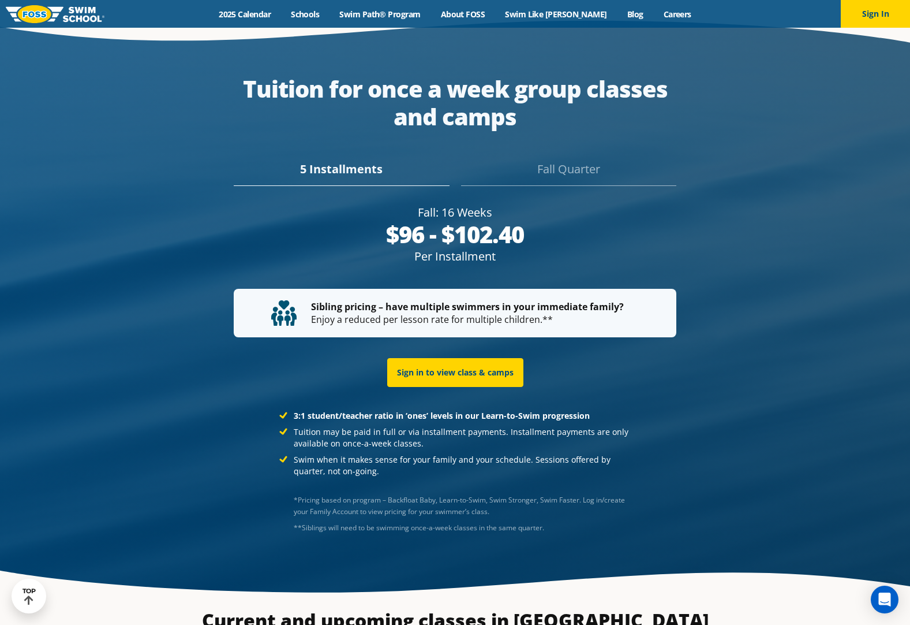
click at [576, 160] on div "Fall Quarter" at bounding box center [568, 172] width 215 height 25
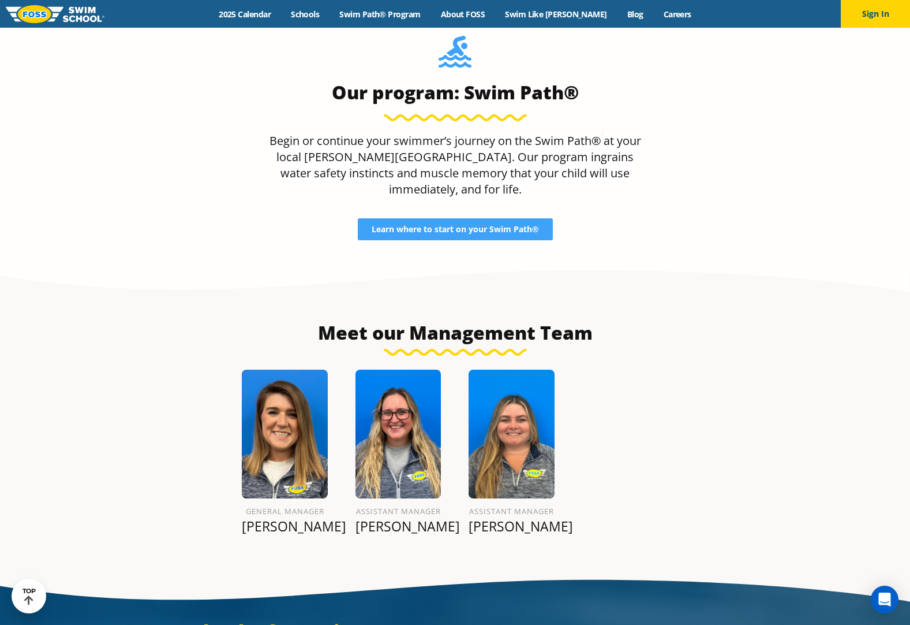
scroll to position [106, 0]
